Goal: Information Seeking & Learning: Learn about a topic

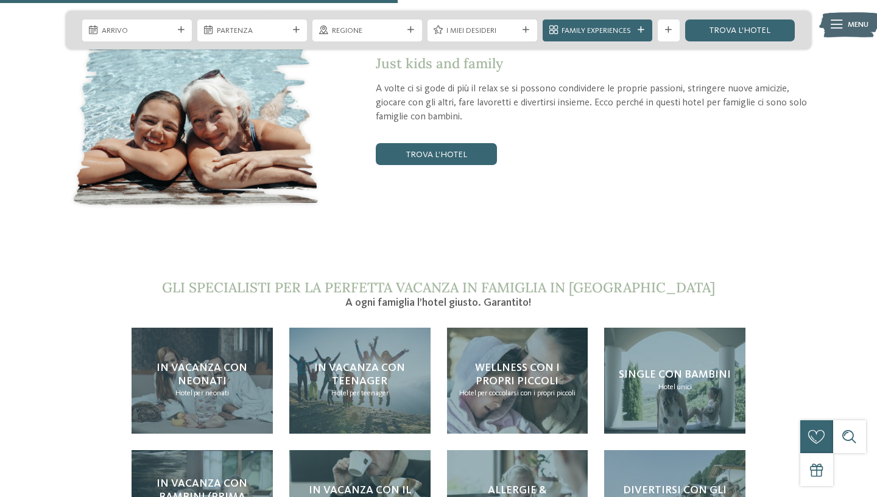
scroll to position [2339, 0]
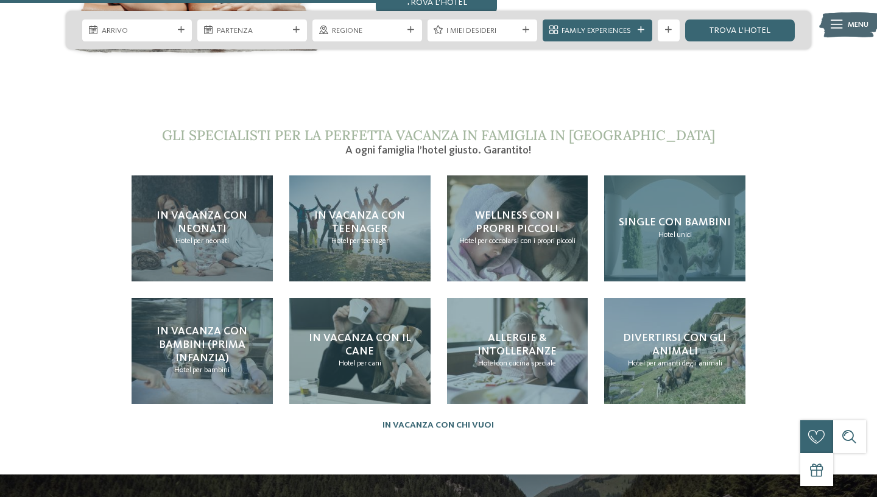
click at [712, 241] on div "Single con bambini Hotel unici" at bounding box center [674, 228] width 141 height 106
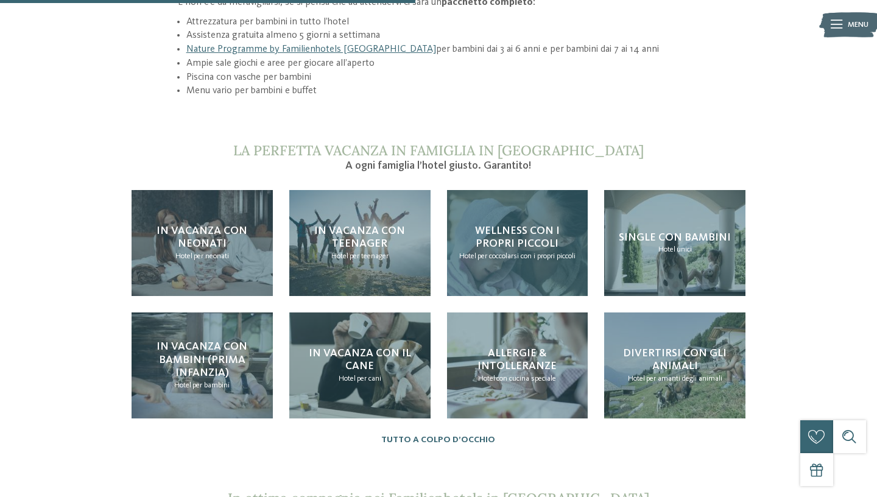
scroll to position [1030, 0]
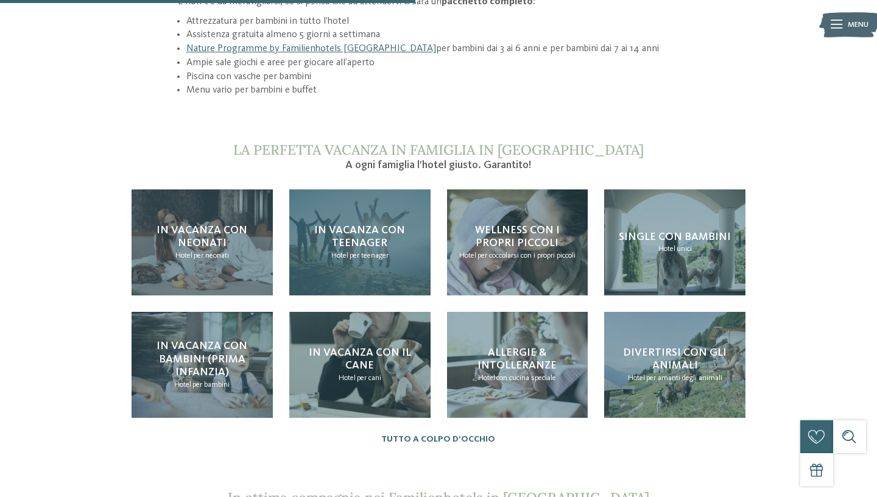
click at [414, 274] on div "In vacanza con teenager Hotel per teenager" at bounding box center [359, 242] width 141 height 106
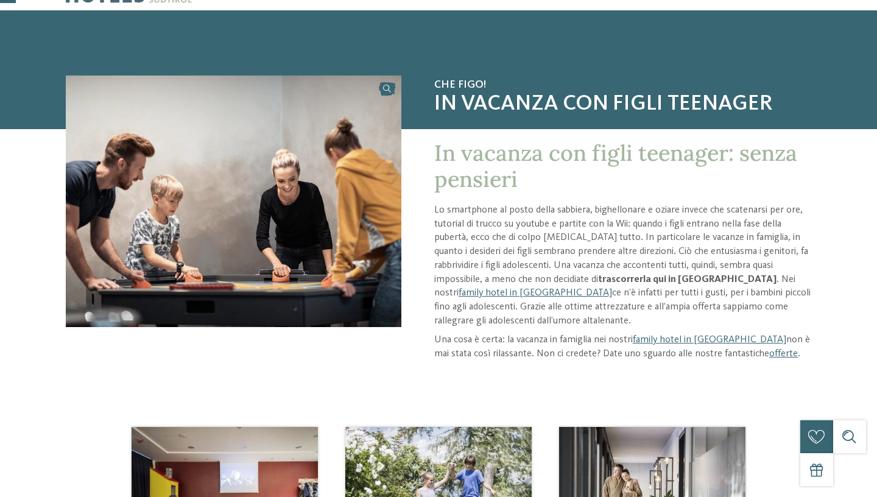
scroll to position [46, 0]
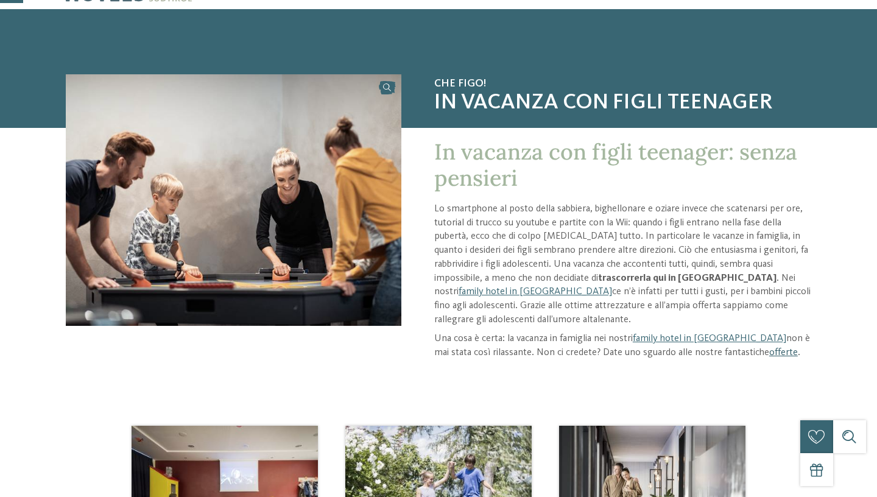
click at [778, 349] on link "offerte" at bounding box center [783, 353] width 29 height 10
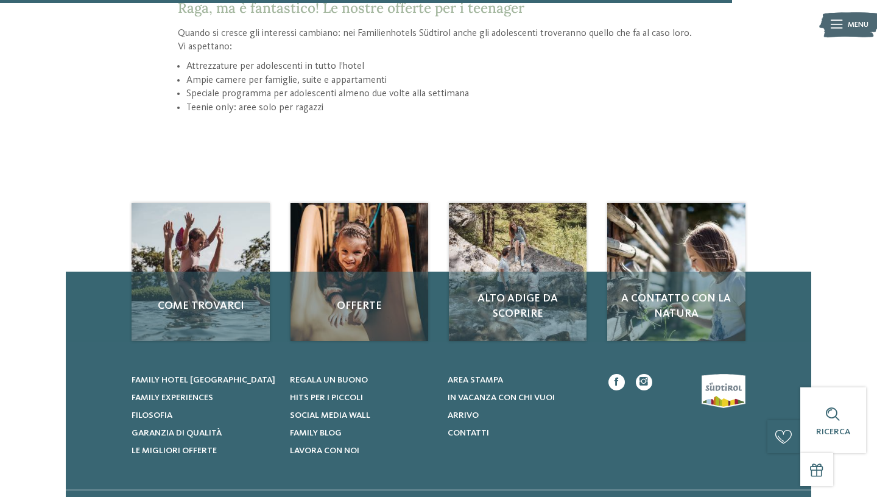
scroll to position [1752, 0]
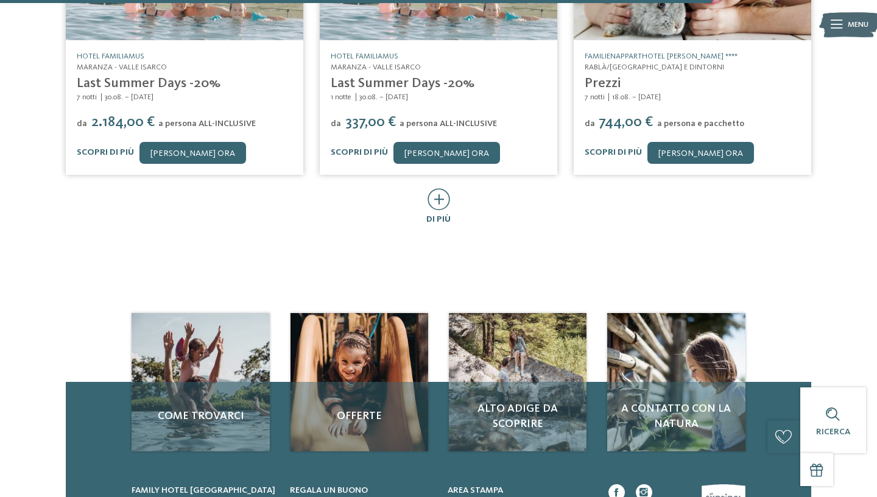
scroll to position [811, 0]
